Goal: Information Seeking & Learning: Learn about a topic

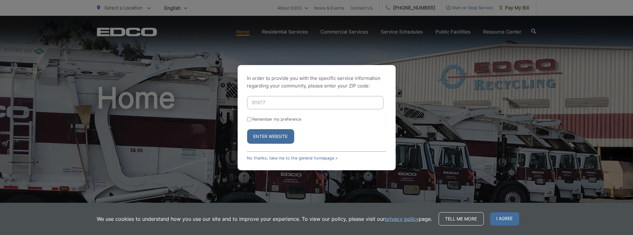
type input "91977"
click at [249, 119] on input "Remember my preference" at bounding box center [249, 119] width 4 height 4
checkbox input "true"
click at [273, 138] on button "Enter Website" at bounding box center [270, 136] width 47 height 15
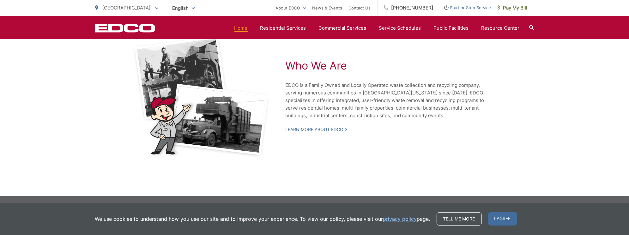
scroll to position [1428, 0]
click at [505, 217] on span "I agree" at bounding box center [502, 218] width 29 height 13
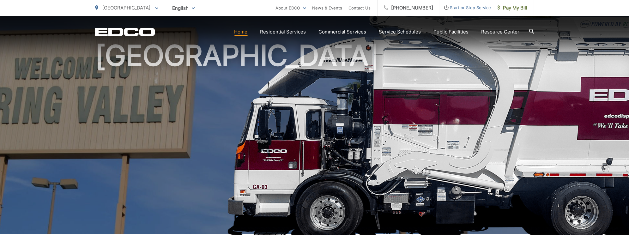
scroll to position [0, 0]
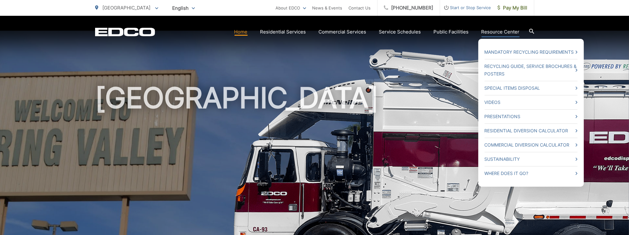
click at [501, 31] on link "Resource Center" at bounding box center [501, 32] width 38 height 8
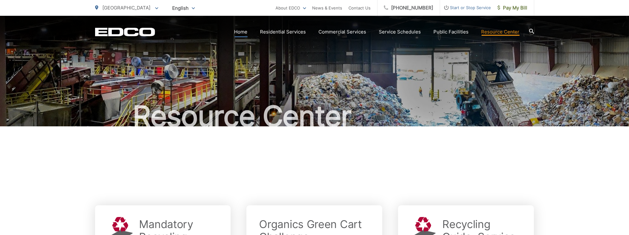
click at [240, 34] on link "Home" at bounding box center [241, 32] width 13 height 8
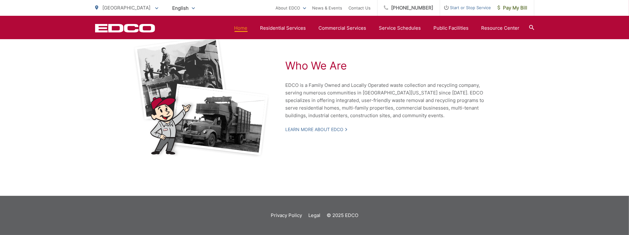
scroll to position [1428, 0]
click at [343, 128] on link "Learn More About EDCO" at bounding box center [317, 130] width 62 height 6
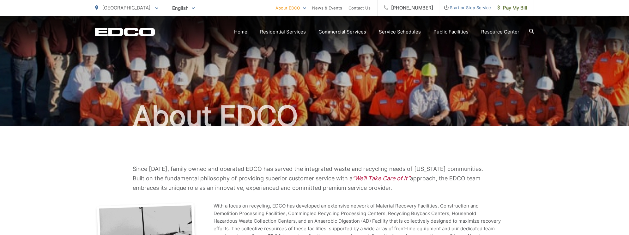
click at [155, 8] on icon at bounding box center [156, 8] width 3 height 2
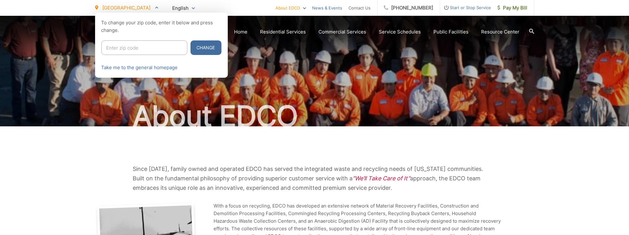
click at [335, 9] on link "News & Events" at bounding box center [328, 8] width 30 height 8
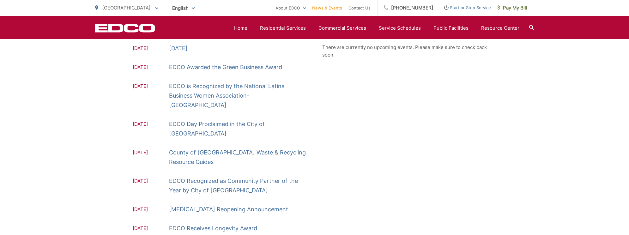
scroll to position [18, 0]
